Goal: Information Seeking & Learning: Understand process/instructions

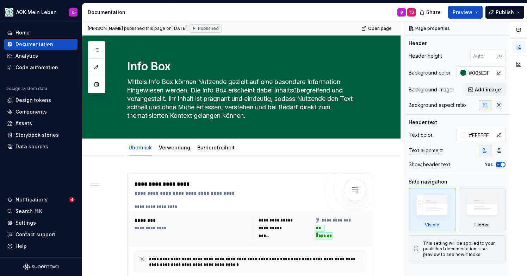
scroll to position [743, 0]
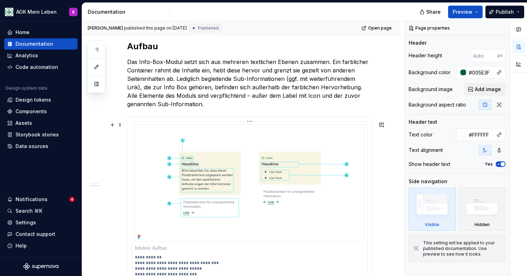
type textarea "*"
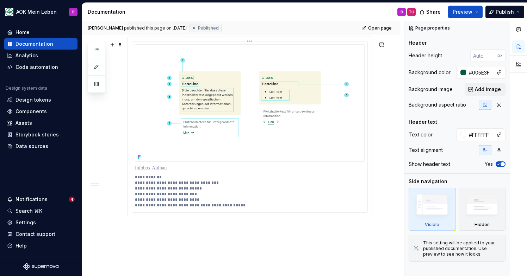
scroll to position [825, 0]
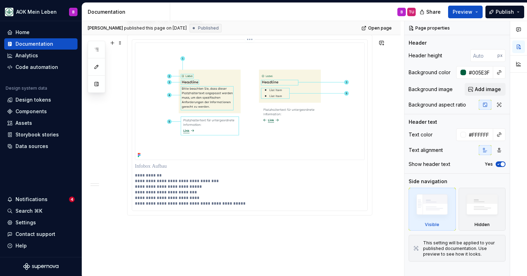
click at [163, 145] on img at bounding box center [250, 102] width 230 height 118
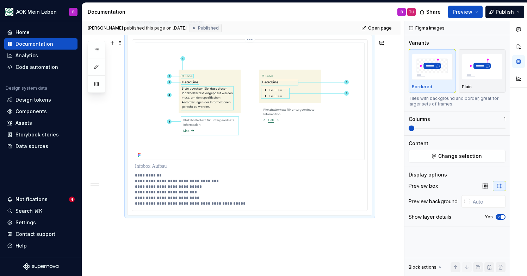
click at [298, 145] on img at bounding box center [250, 102] width 230 height 118
click at [516, 62] on button "button" at bounding box center [518, 61] width 13 height 13
click at [321, 95] on img at bounding box center [250, 102] width 230 height 118
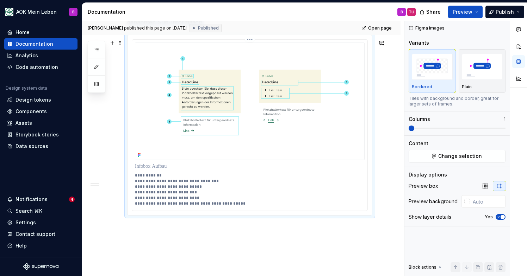
click at [316, 155] on img at bounding box center [250, 102] width 230 height 118
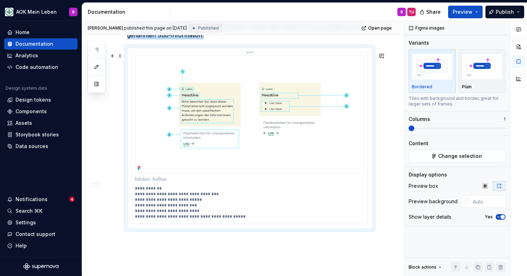
scroll to position [790, 0]
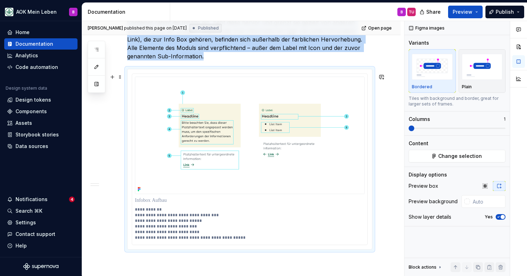
click at [252, 78] on div "**********" at bounding box center [249, 159] width 244 height 181
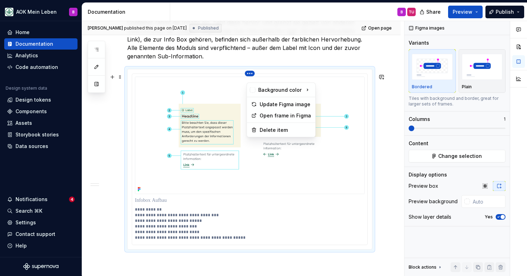
click at [250, 78] on html "AOK Mein Leben B Home Documentation Analytics Code automation Design system dat…" at bounding box center [263, 138] width 527 height 276
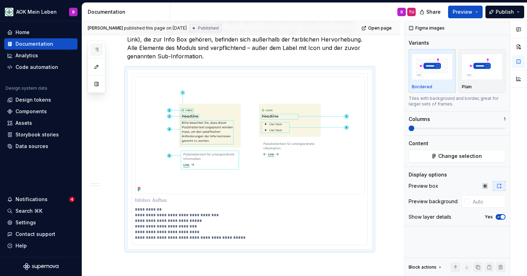
click at [99, 52] on icon "button" at bounding box center [97, 50] width 6 height 6
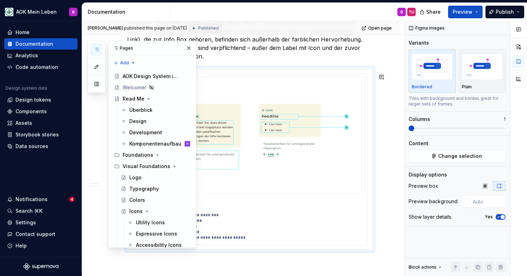
type textarea "*"
